Goal: Navigation & Orientation: Find specific page/section

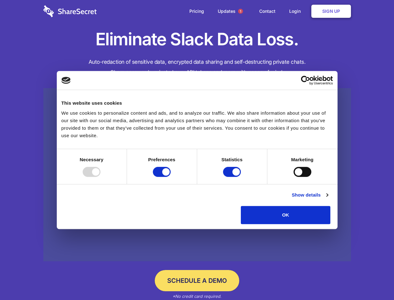
click at [101, 177] on div at bounding box center [92, 172] width 18 height 10
click at [171, 177] on input "Preferences" at bounding box center [162, 172] width 18 height 10
checkbox input "false"
click at [233, 177] on input "Statistics" at bounding box center [232, 172] width 18 height 10
checkbox input "false"
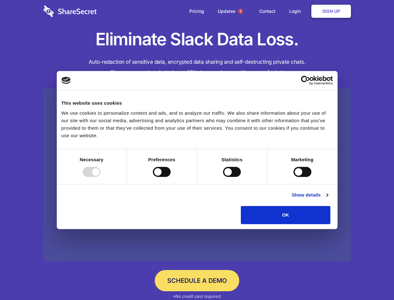
click at [294, 177] on input "Marketing" at bounding box center [303, 172] width 18 height 10
checkbox input "true"
click at [328, 199] on link "Show details" at bounding box center [310, 194] width 36 height 7
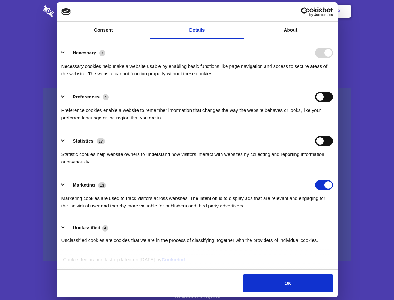
click at [333, 77] on div "Necessary cookies help make a website usable by enabling basic functions like p…" at bounding box center [198, 68] width 272 height 20
click at [240, 11] on span "1" at bounding box center [240, 11] width 5 height 5
